Goal: Find specific page/section: Find specific page/section

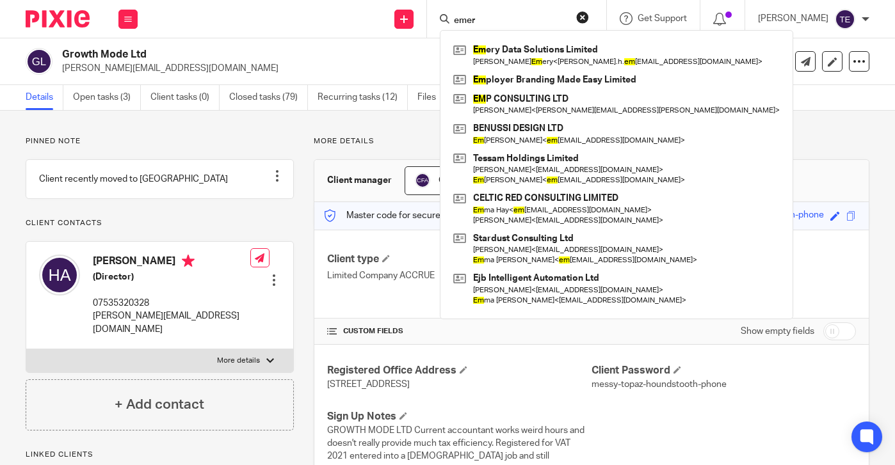
scroll to position [120, 0]
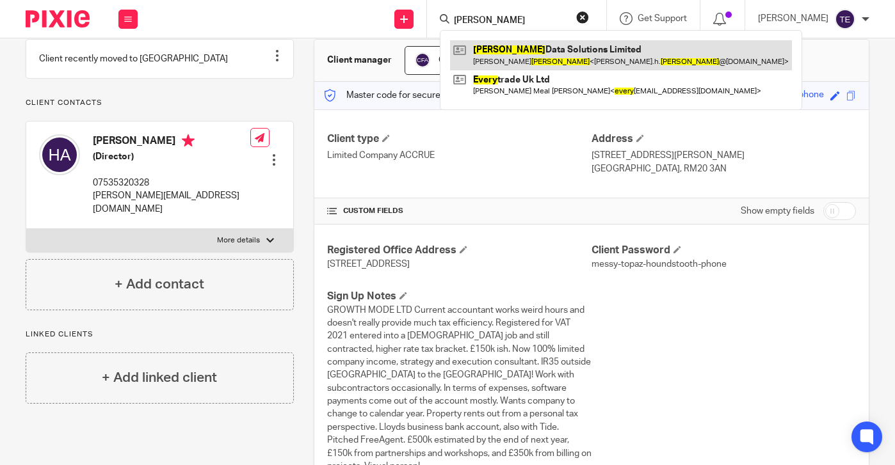
type input "[PERSON_NAME]"
click at [566, 54] on link at bounding box center [621, 54] width 342 height 29
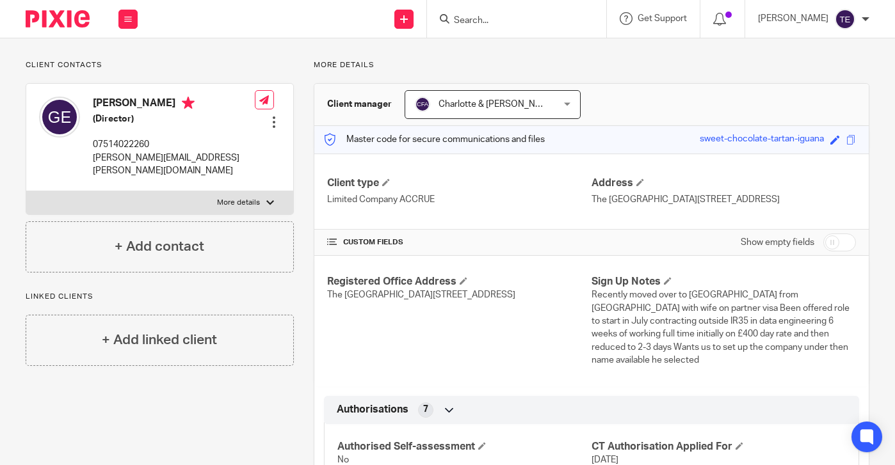
scroll to position [94, 0]
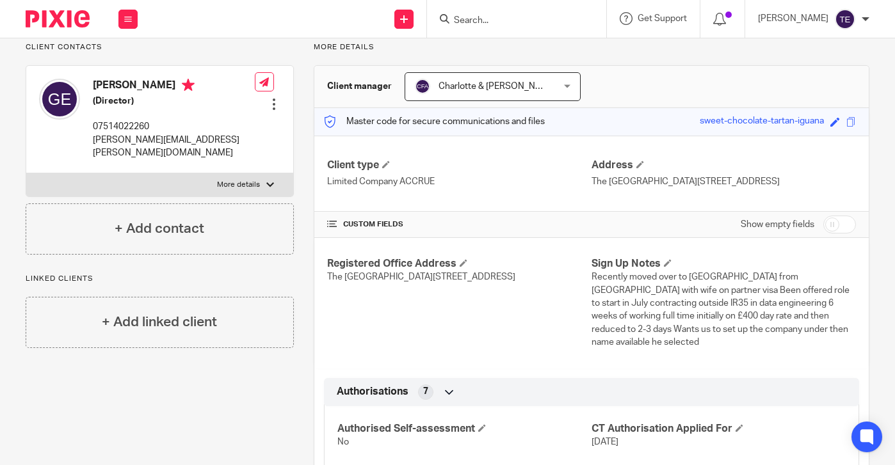
click at [511, 15] on input "Search" at bounding box center [510, 21] width 115 height 12
paste input "07762 063368"
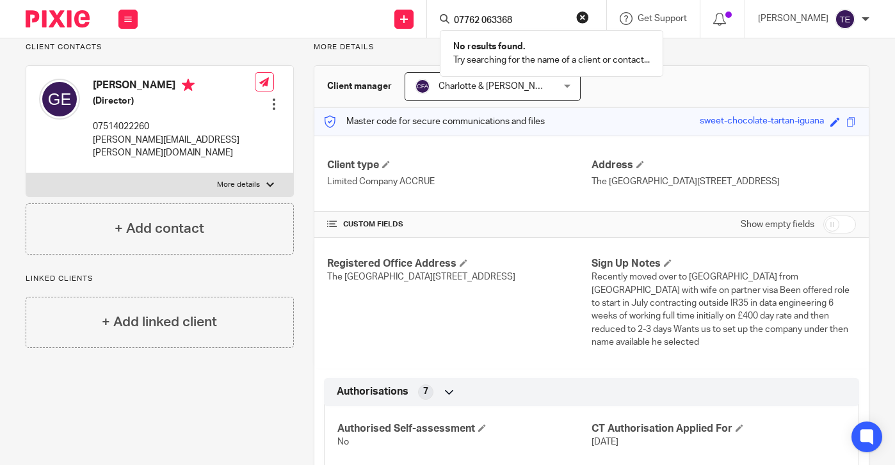
click at [499, 24] on input "07762 063368" at bounding box center [510, 21] width 115 height 12
click at [557, 20] on input "07762063368" at bounding box center [510, 21] width 115 height 12
type input "07762063368"
